Goal: Transaction & Acquisition: Purchase product/service

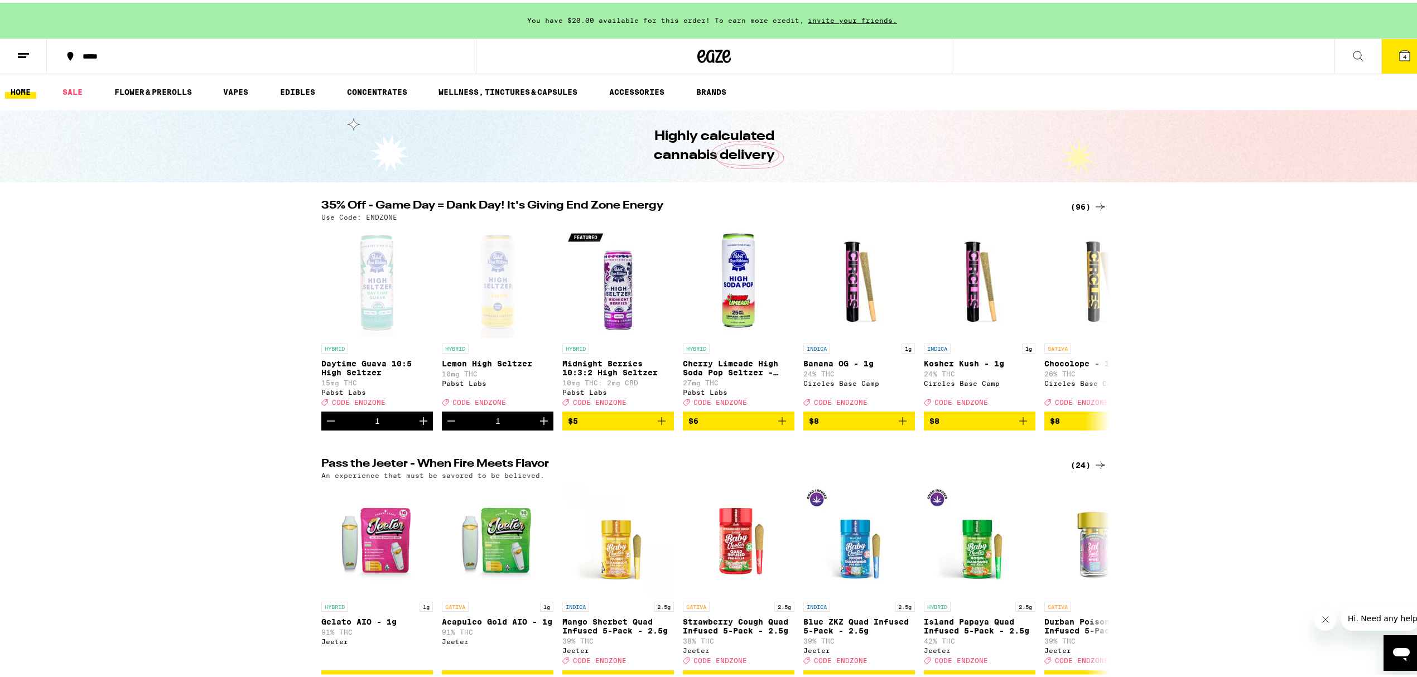
click at [697, 58] on icon at bounding box center [713, 54] width 33 height 20
